Goal: Task Accomplishment & Management: Use online tool/utility

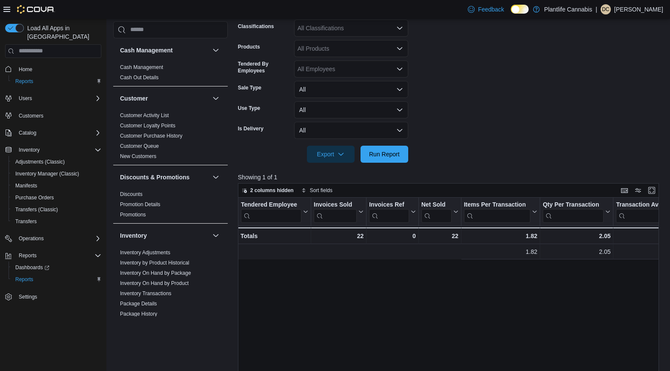
scroll to position [0, 356]
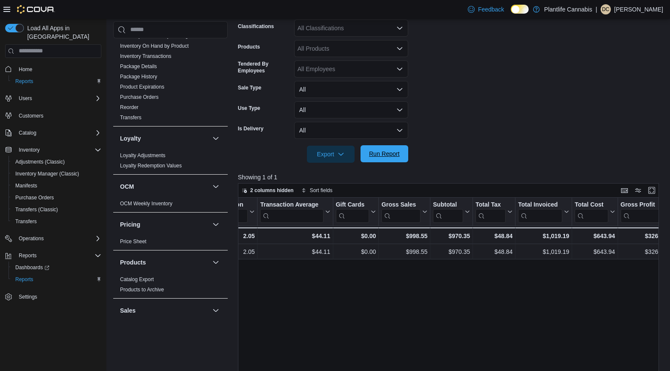
click at [383, 157] on span "Run Report" at bounding box center [384, 153] width 31 height 9
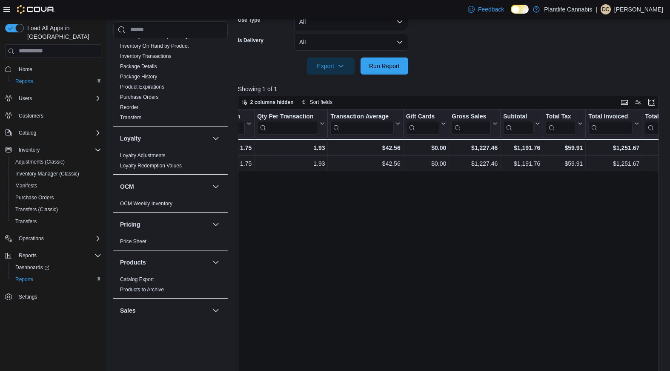
scroll to position [129, 0]
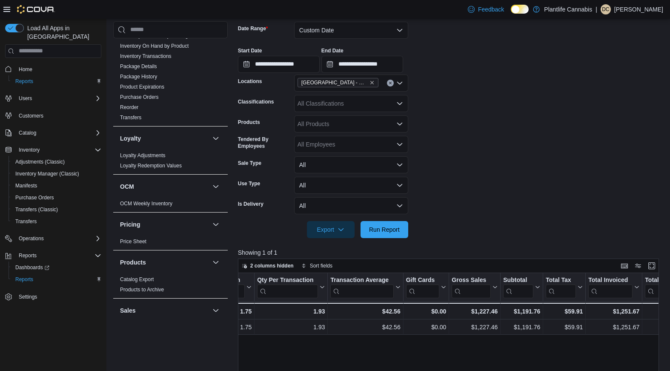
click at [397, 102] on icon "Open list of options" at bounding box center [399, 103] width 5 height 3
click at [401, 107] on div "All Classifications Combo box. Selected. Combo box input. All Classifications. …" at bounding box center [351, 103] width 114 height 17
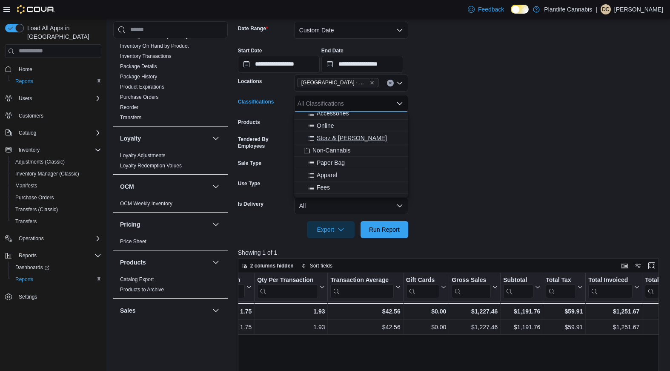
scroll to position [139, 0]
click at [347, 118] on span "Accessories" at bounding box center [333, 115] width 32 height 9
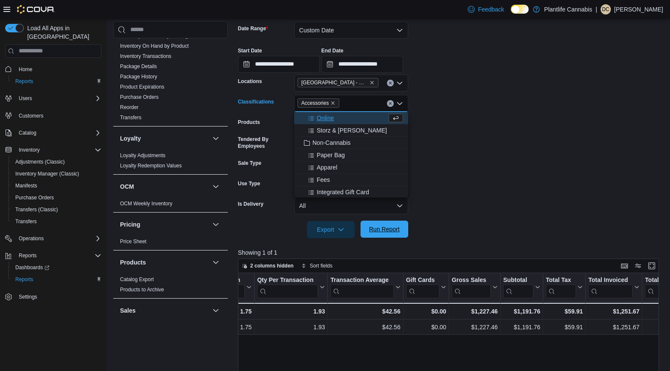
click at [384, 232] on span "Run Report" at bounding box center [384, 229] width 31 height 9
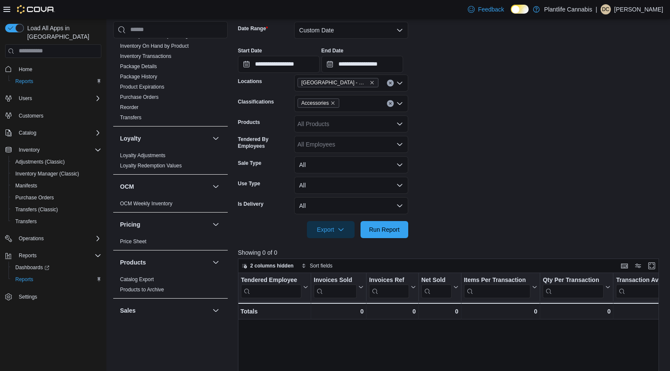
click at [390, 104] on icon "Clear input" at bounding box center [390, 103] width 2 height 2
click at [479, 129] on form "**********" at bounding box center [450, 124] width 425 height 226
drag, startPoint x: 405, startPoint y: 224, endPoint x: 411, endPoint y: 222, distance: 6.3
click at [404, 225] on button "Run Report" at bounding box center [385, 229] width 48 height 17
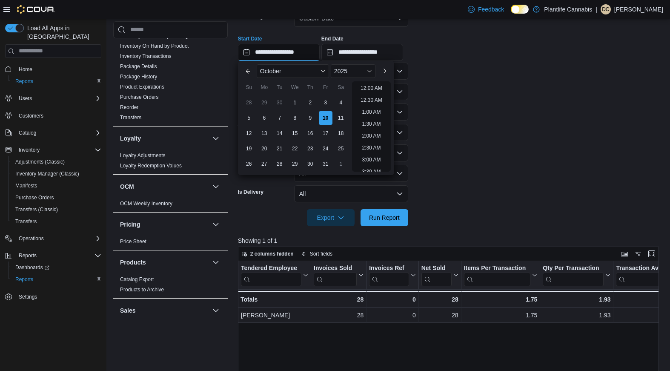
scroll to position [396, 0]
drag, startPoint x: 300, startPoint y: 53, endPoint x: 290, endPoint y: 54, distance: 9.9
click at [290, 54] on input "**********" at bounding box center [279, 52] width 82 height 17
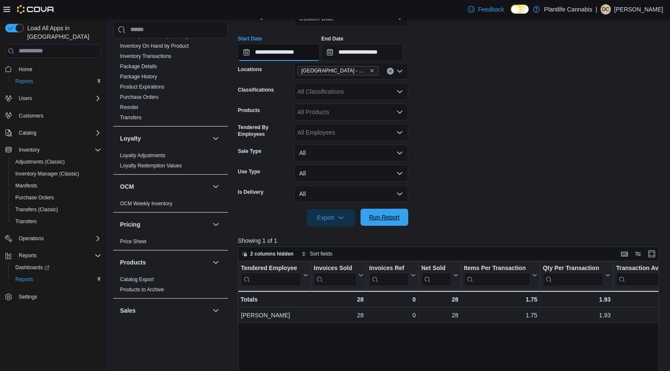
type input "**********"
click at [380, 220] on span "Run Report" at bounding box center [384, 217] width 31 height 9
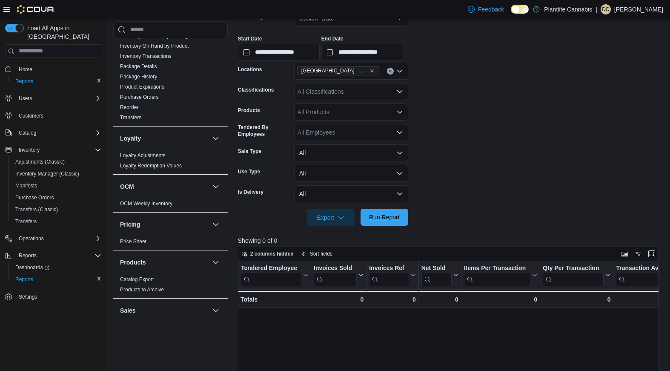
click at [382, 215] on span "Run Report" at bounding box center [384, 217] width 31 height 9
click at [381, 54] on input "**********" at bounding box center [362, 52] width 82 height 17
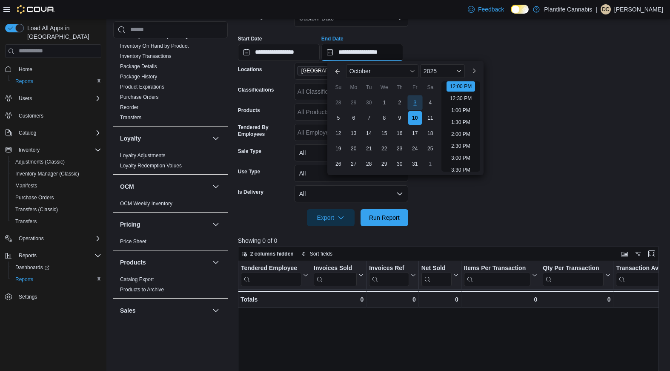
scroll to position [398, 0]
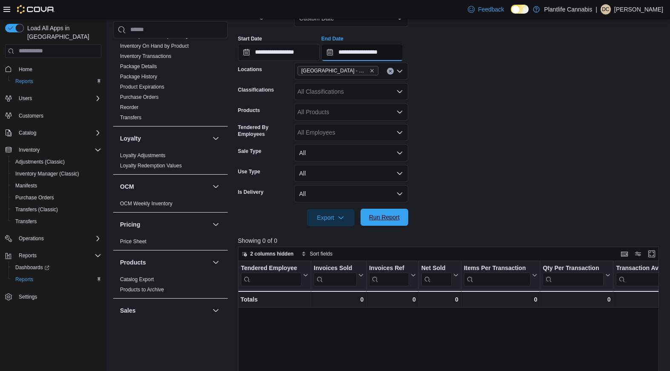
type input "**********"
click at [400, 213] on span "Run Report" at bounding box center [384, 217] width 37 height 17
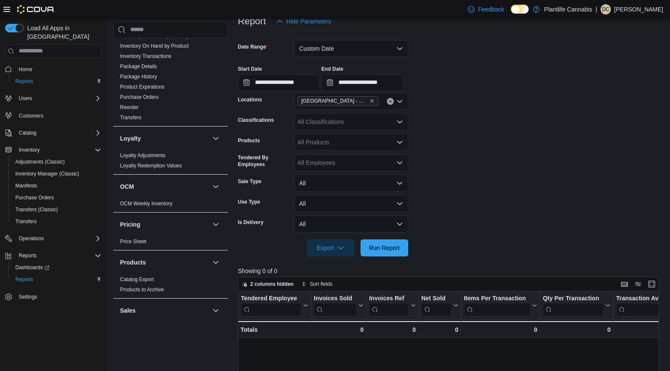
scroll to position [37, 0]
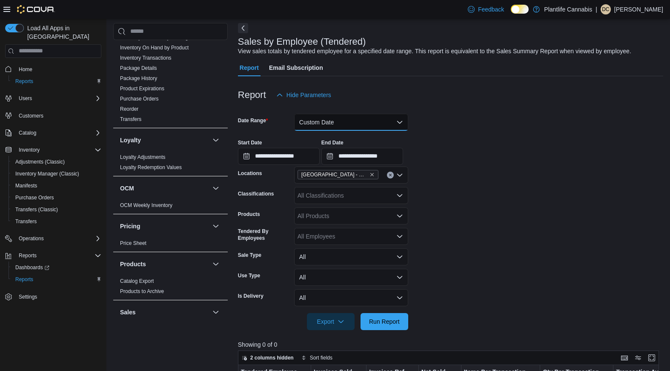
click at [400, 123] on button "Custom Date" at bounding box center [351, 122] width 114 height 17
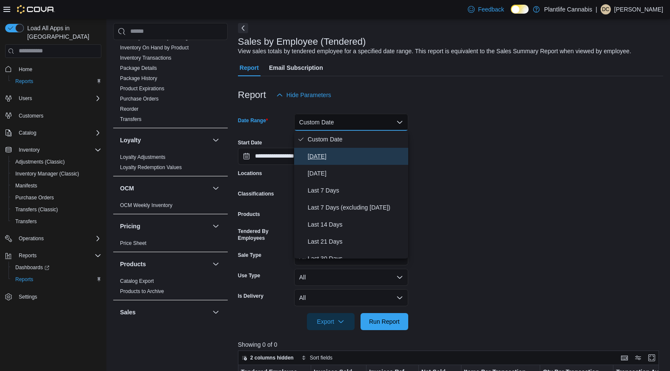
click at [320, 156] on span "[DATE]" at bounding box center [356, 156] width 97 height 10
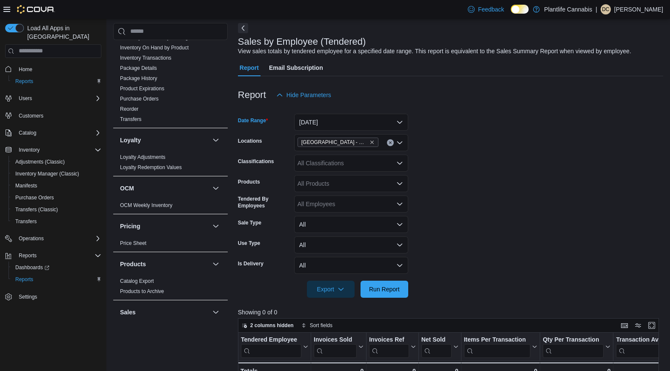
drag, startPoint x: 455, startPoint y: 166, endPoint x: 451, endPoint y: 173, distance: 7.9
click at [455, 166] on form "Date Range [DATE] Locations [GEOGRAPHIC_DATA] - [GEOGRAPHIC_DATA] Classificatio…" at bounding box center [450, 200] width 425 height 194
drag, startPoint x: 392, startPoint y: 283, endPoint x: 406, endPoint y: 282, distance: 15.0
click at [392, 284] on span "Run Report" at bounding box center [384, 288] width 37 height 17
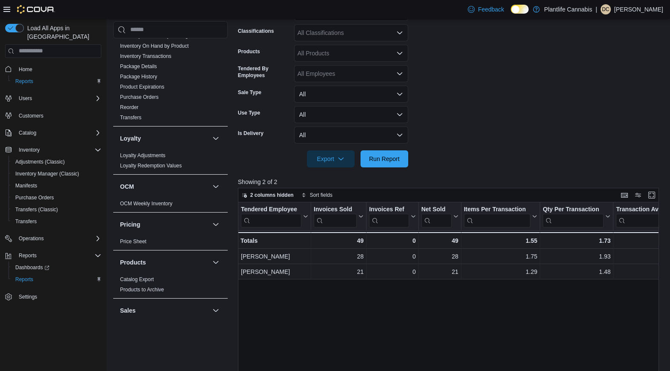
scroll to position [170, 0]
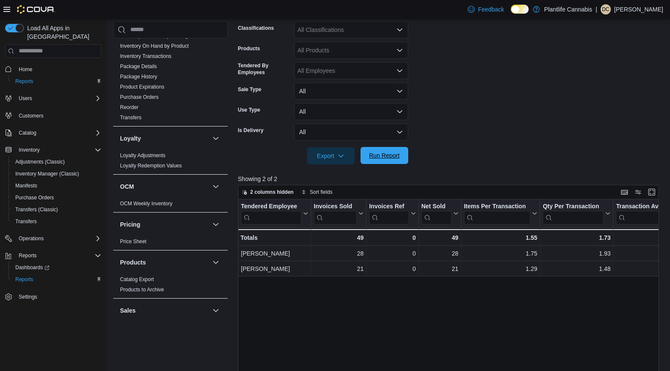
click at [382, 152] on span "Run Report" at bounding box center [384, 155] width 31 height 9
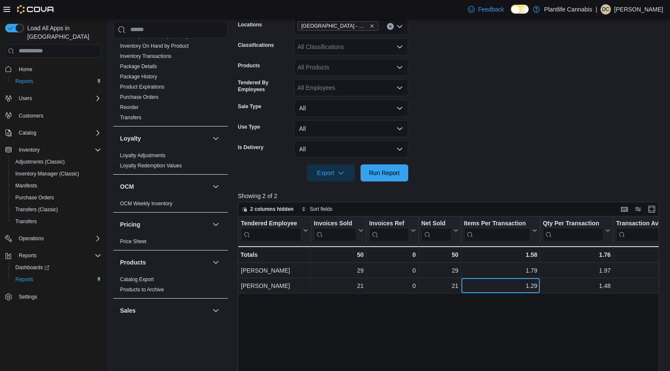
scroll to position [103, 0]
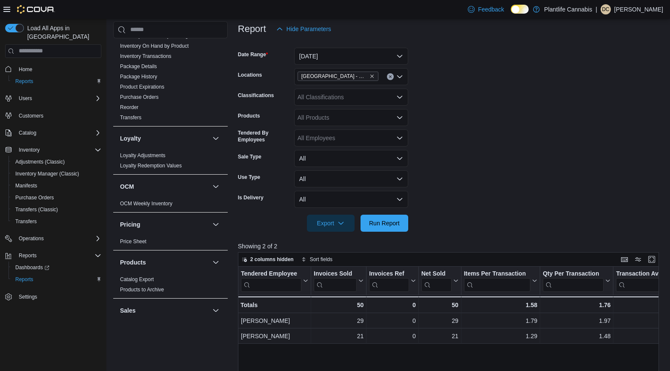
click at [399, 98] on icon "Open list of options" at bounding box center [399, 97] width 7 height 7
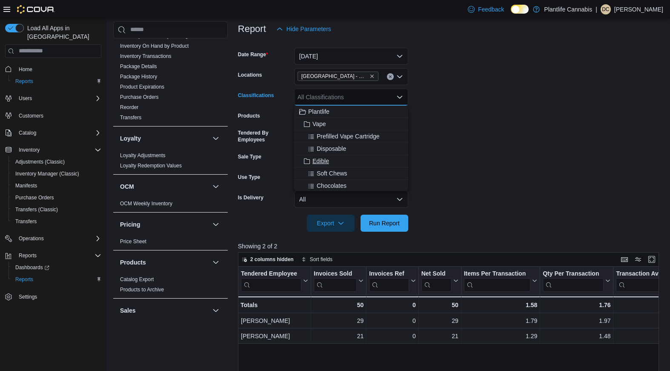
scroll to position [101, 0]
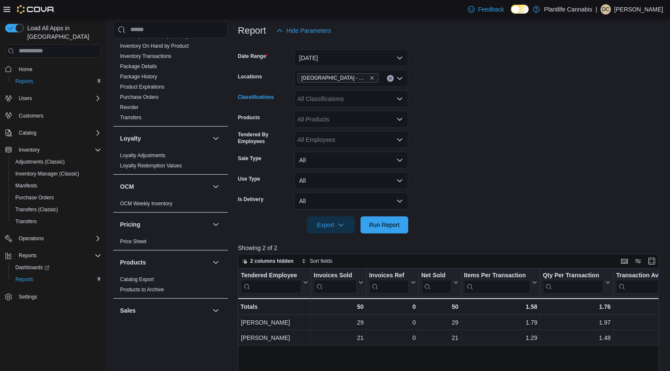
click at [402, 103] on div "All Classifications Combo box. Selected. Combo box input. All Classifications. …" at bounding box center [351, 98] width 114 height 17
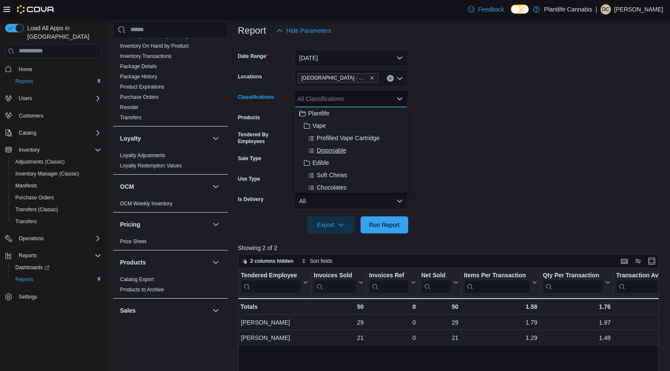
scroll to position [66, 0]
click at [345, 181] on span "Accessories" at bounding box center [333, 183] width 32 height 9
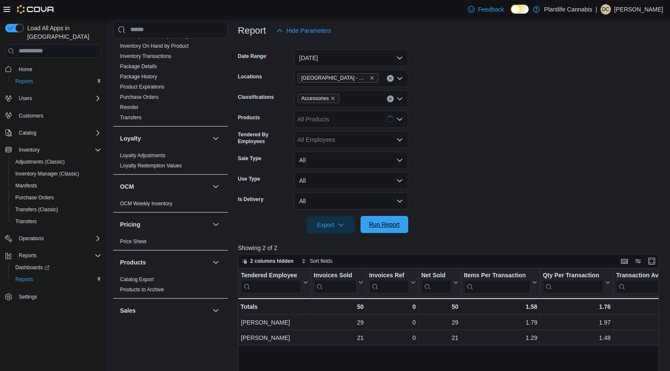
click at [383, 226] on span "Run Report" at bounding box center [384, 224] width 31 height 9
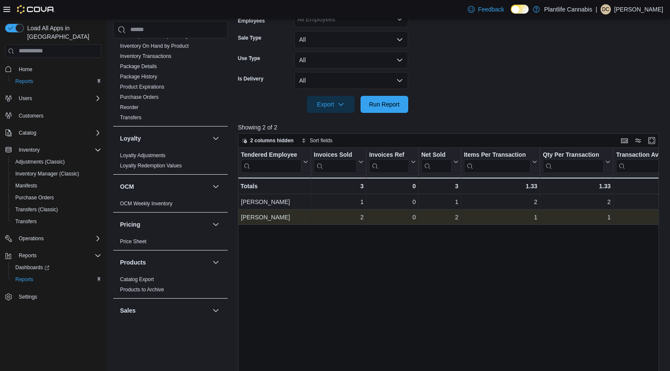
scroll to position [74, 0]
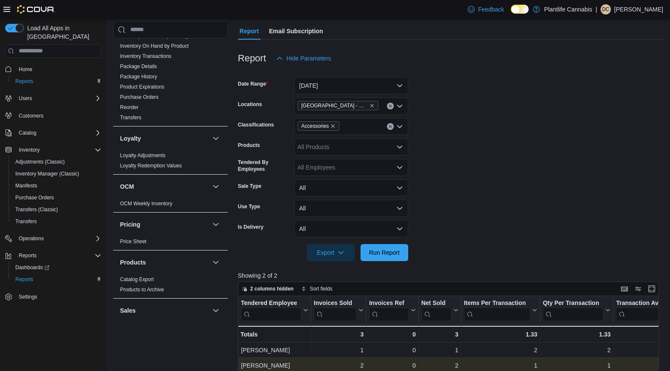
click at [392, 126] on icon "Clear input" at bounding box center [390, 126] width 3 height 3
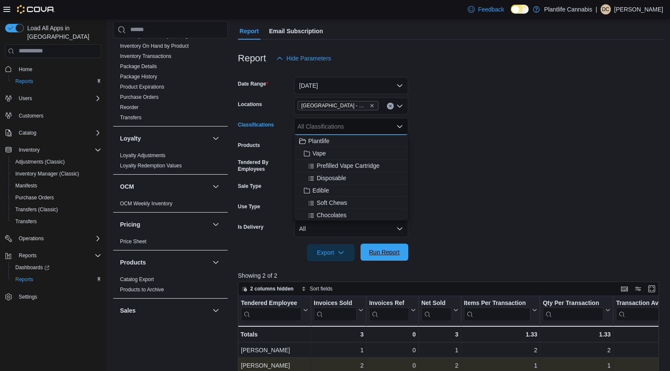
click at [386, 256] on span "Run Report" at bounding box center [384, 251] width 37 height 17
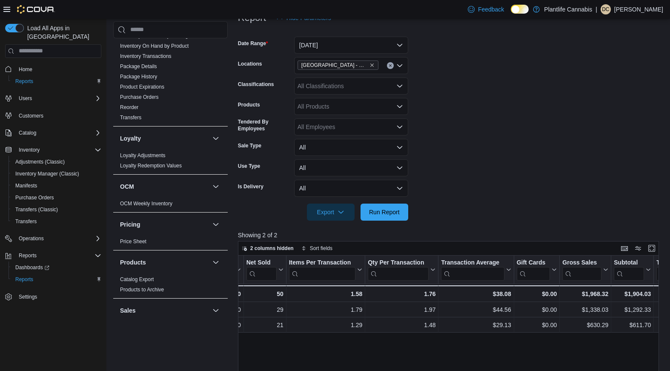
scroll to position [16, 0]
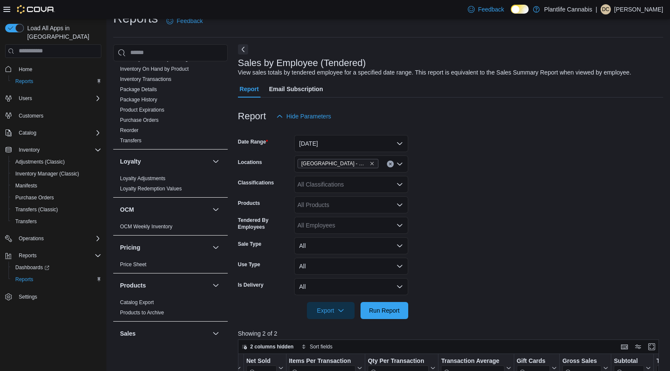
click at [400, 182] on icon "Open list of options" at bounding box center [399, 184] width 7 height 7
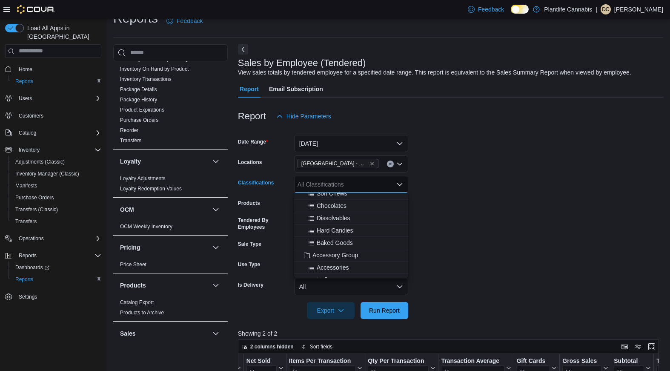
scroll to position [80, 0]
click at [343, 252] on span "Accessories" at bounding box center [333, 255] width 32 height 9
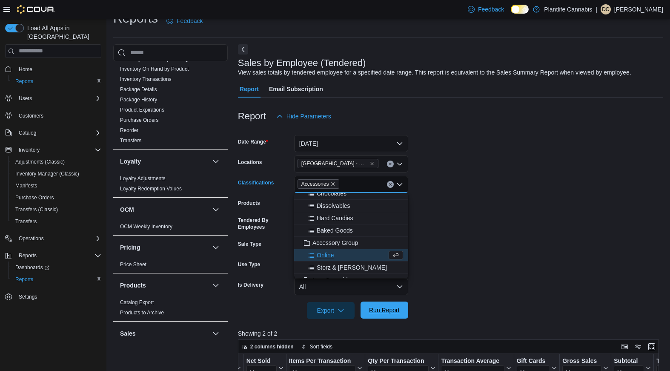
click at [392, 306] on span "Run Report" at bounding box center [384, 310] width 31 height 9
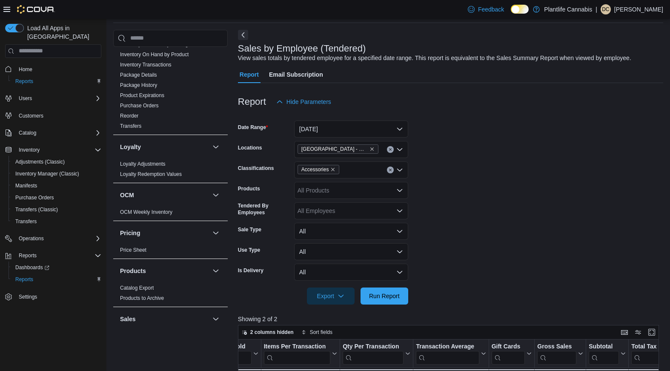
scroll to position [3, 0]
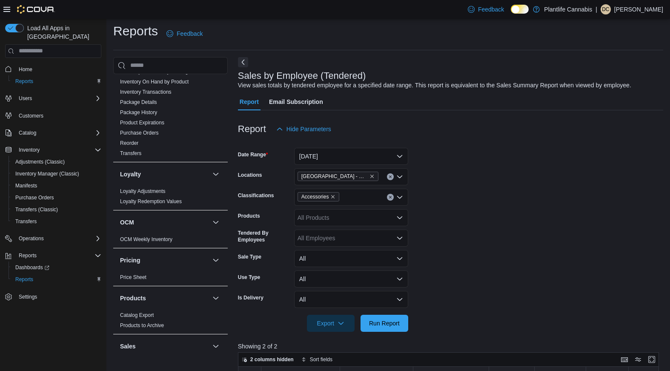
click at [391, 199] on button "Clear input" at bounding box center [390, 197] width 7 height 7
click at [390, 321] on span "Run Report" at bounding box center [384, 322] width 31 height 9
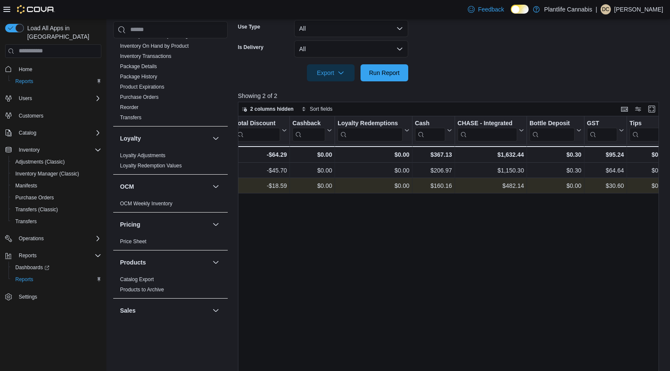
scroll to position [0, 859]
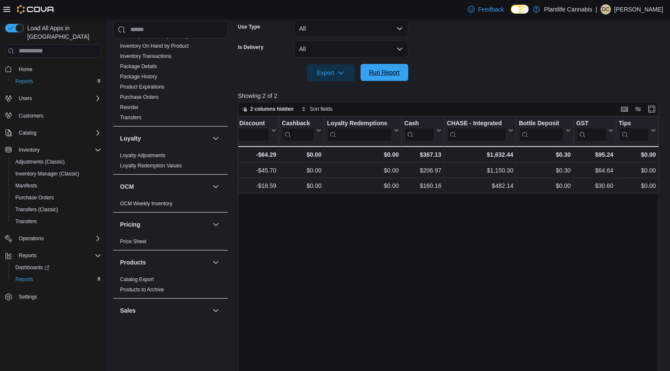
click at [400, 73] on span "Run Report" at bounding box center [384, 72] width 37 height 17
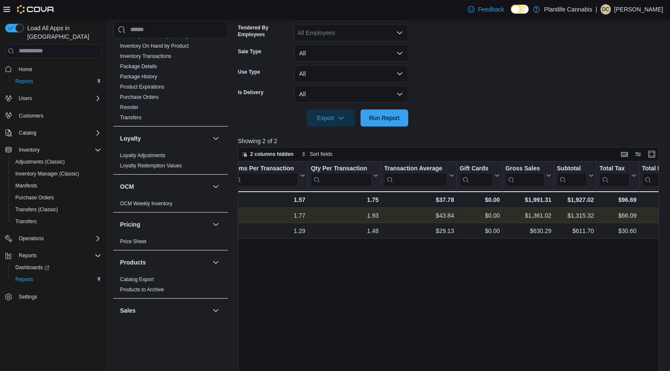
scroll to position [0, 233]
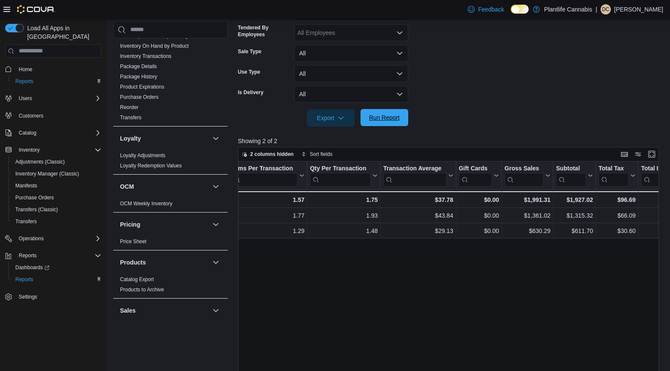
click at [398, 117] on span "Run Report" at bounding box center [384, 117] width 31 height 9
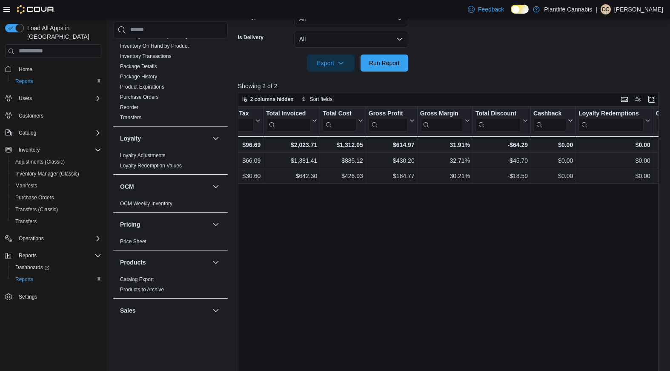
scroll to position [0, 661]
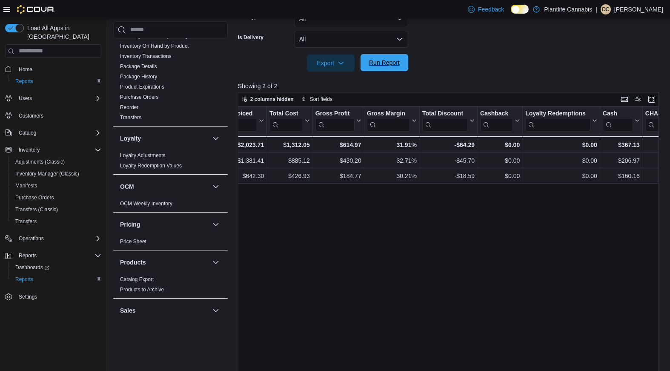
click at [401, 60] on span "Run Report" at bounding box center [384, 62] width 37 height 17
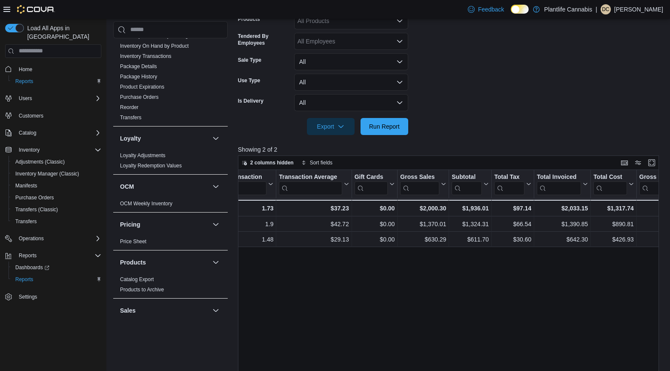
scroll to position [0, 0]
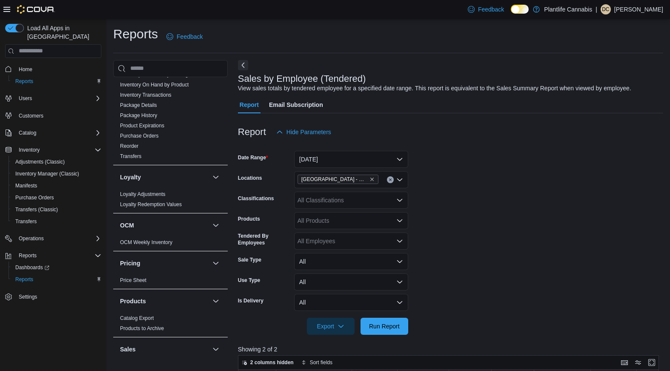
click at [399, 201] on icon "Open list of options" at bounding box center [399, 200] width 7 height 7
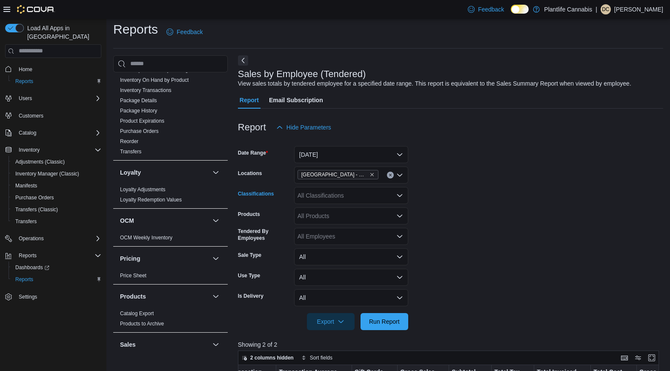
scroll to position [11, 0]
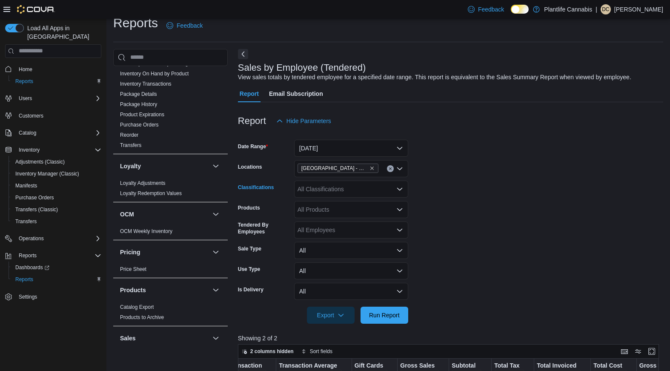
click at [402, 186] on icon "Open list of options" at bounding box center [399, 189] width 7 height 7
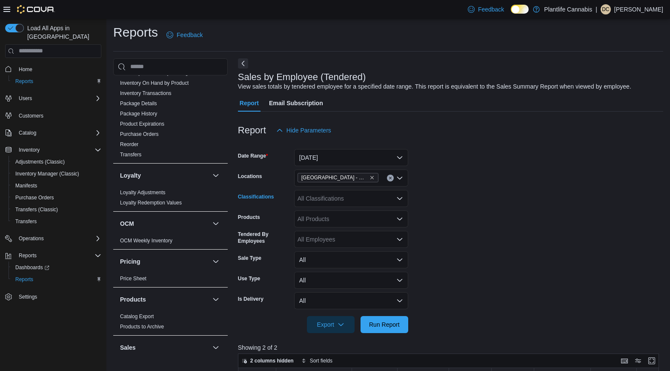
scroll to position [0, 0]
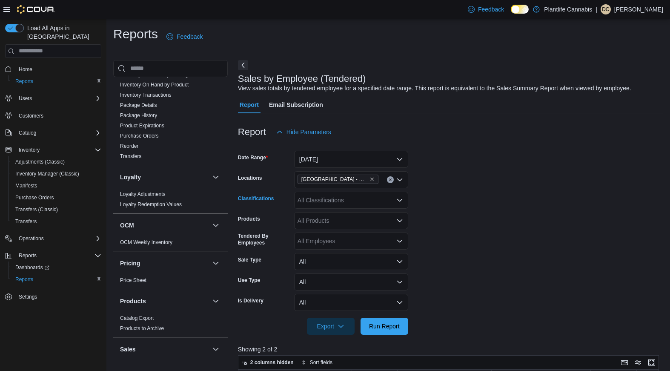
click at [401, 199] on icon "Open list of options" at bounding box center [399, 199] width 5 height 3
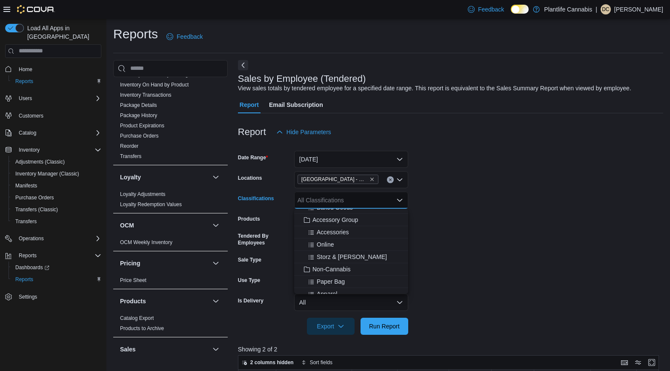
scroll to position [120, 0]
click at [354, 232] on div "Accessories" at bounding box center [351, 230] width 104 height 9
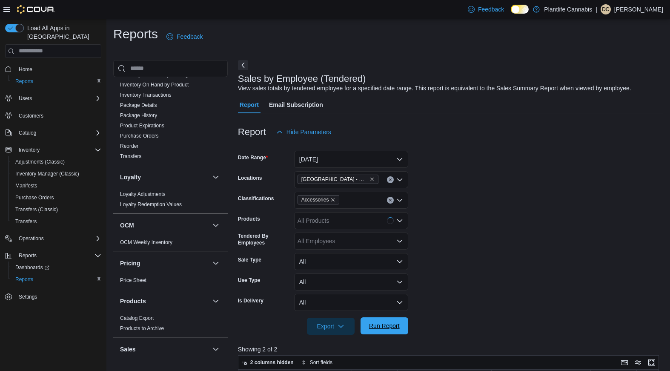
click at [398, 327] on span "Run Report" at bounding box center [384, 325] width 31 height 9
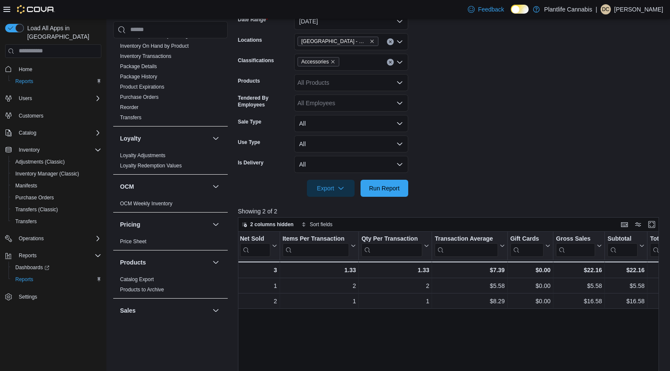
scroll to position [137, 0]
click at [391, 67] on div "Accessories" at bounding box center [351, 62] width 114 height 17
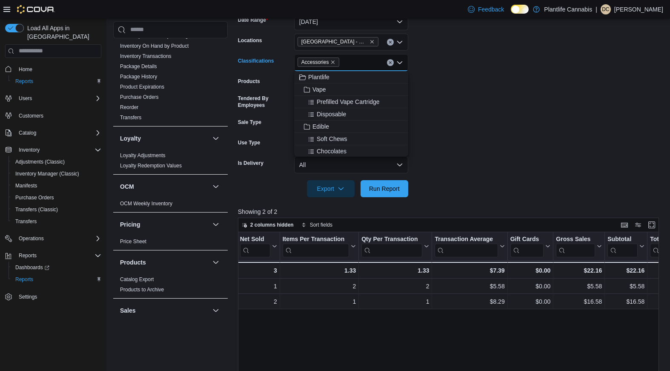
click at [392, 64] on button "Clear input" at bounding box center [390, 62] width 7 height 7
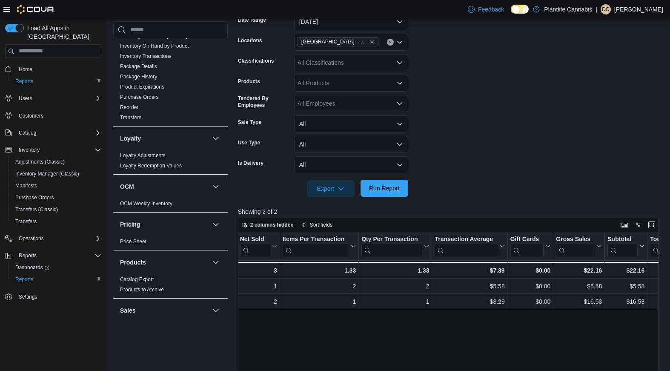
click at [393, 192] on span "Run Report" at bounding box center [384, 188] width 31 height 9
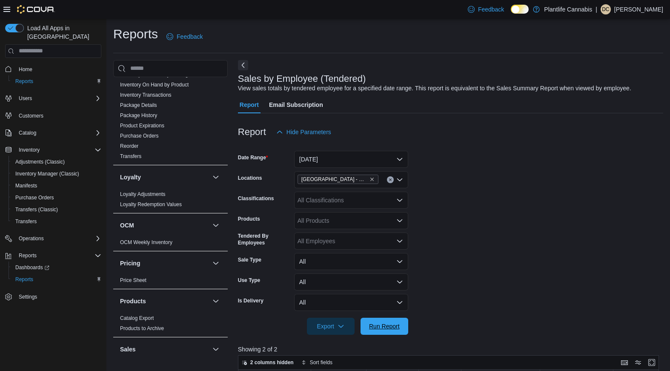
click at [382, 325] on span "Run Report" at bounding box center [384, 326] width 31 height 9
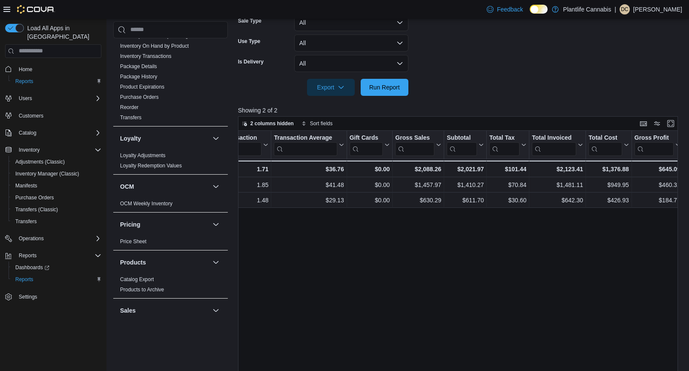
scroll to position [240, 0]
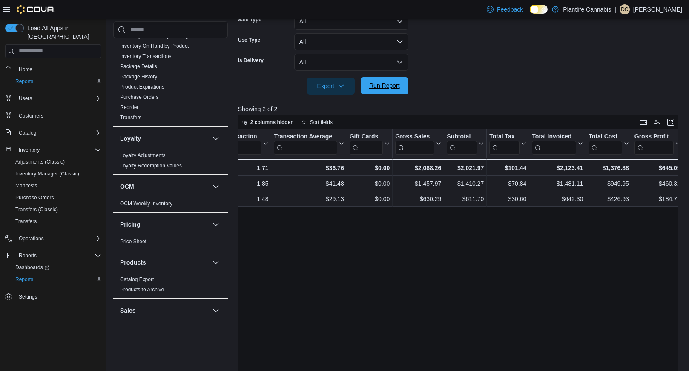
click at [388, 92] on span "Run Report" at bounding box center [384, 85] width 37 height 17
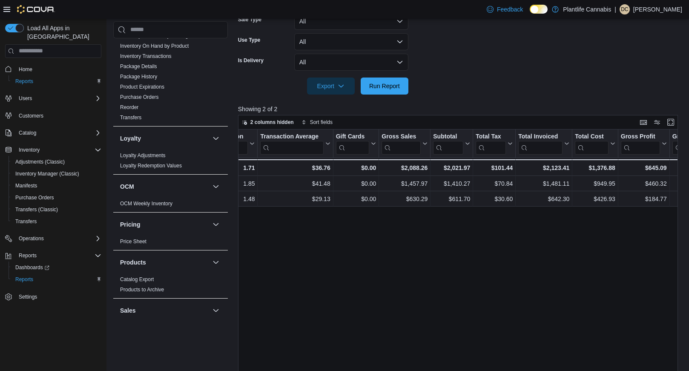
scroll to position [0, 355]
